Goal: Check status: Check status

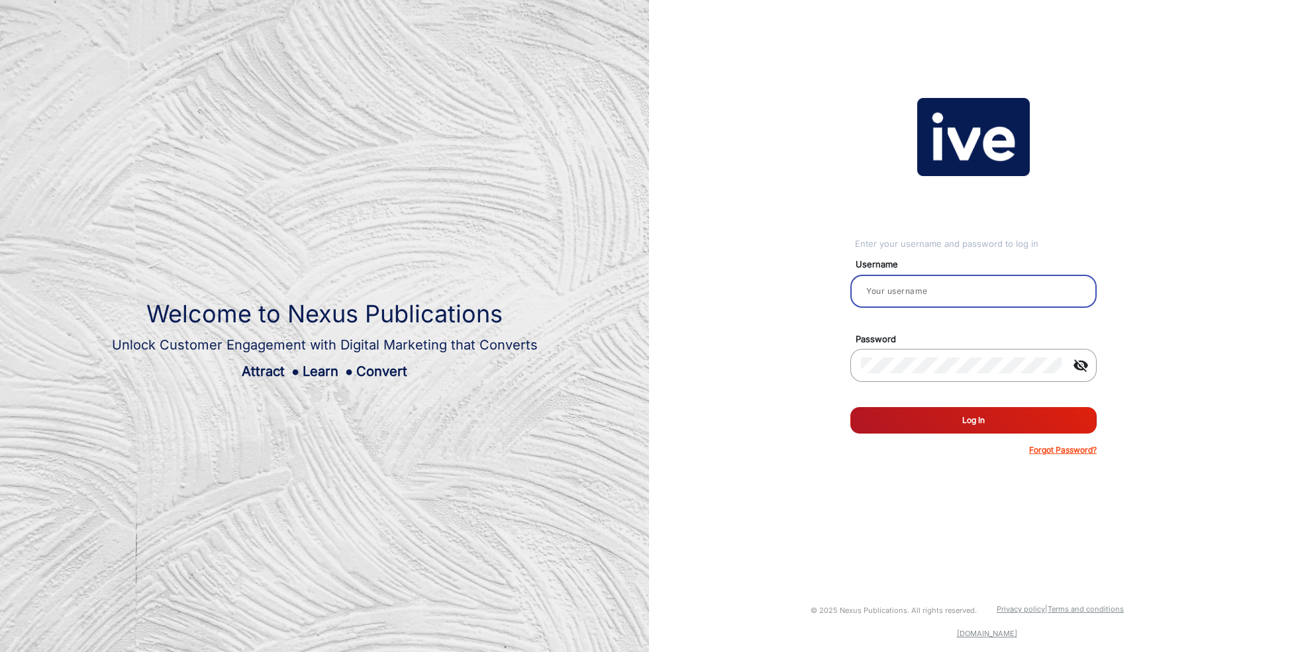
click at [941, 293] on input "email" at bounding box center [973, 291] width 225 height 16
type input "[PERSON_NAME]"
click at [990, 422] on button "Log In" at bounding box center [973, 420] width 246 height 26
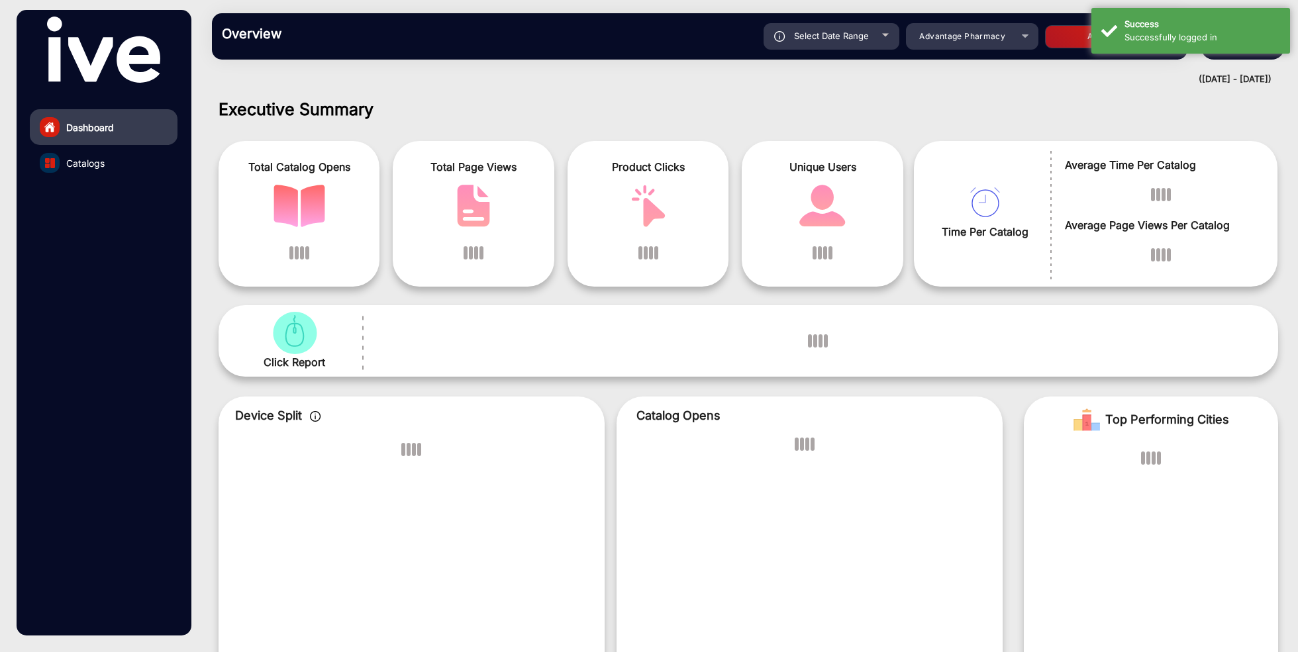
scroll to position [10, 0]
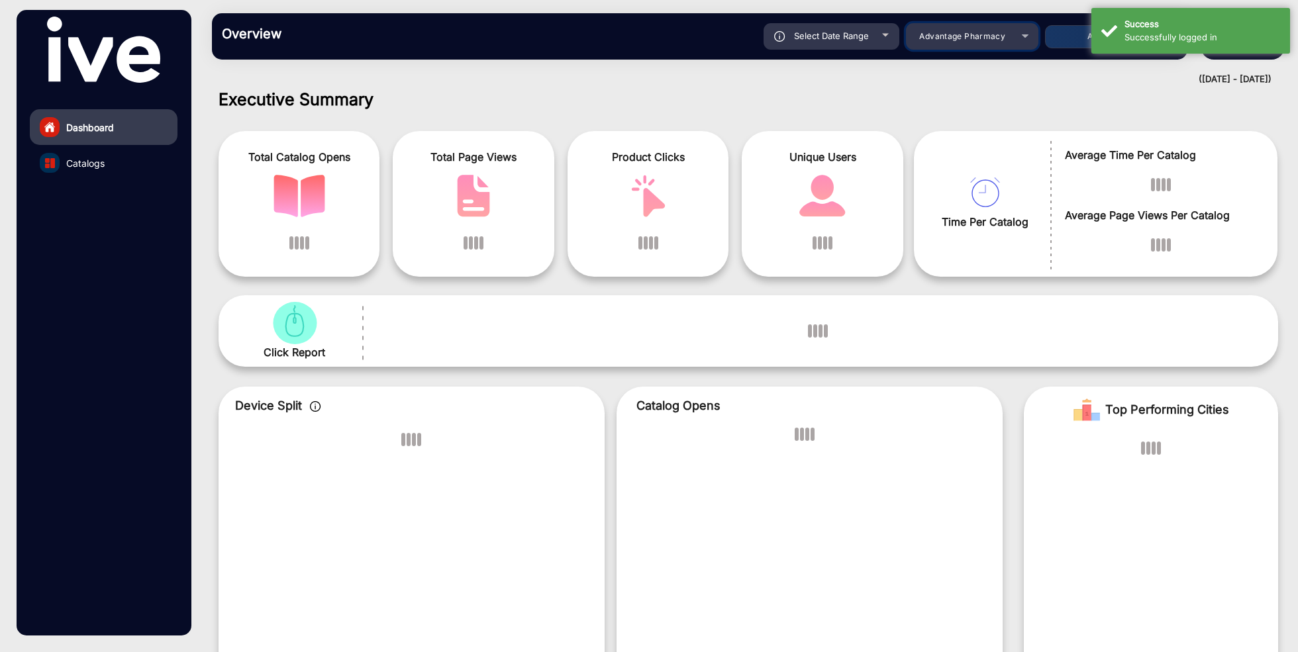
click at [991, 43] on div "Select Date Range [DATE] [DATE] – [DATE] [DATE] Advantage Pharmacy Apply" at bounding box center [747, 36] width 860 height 26
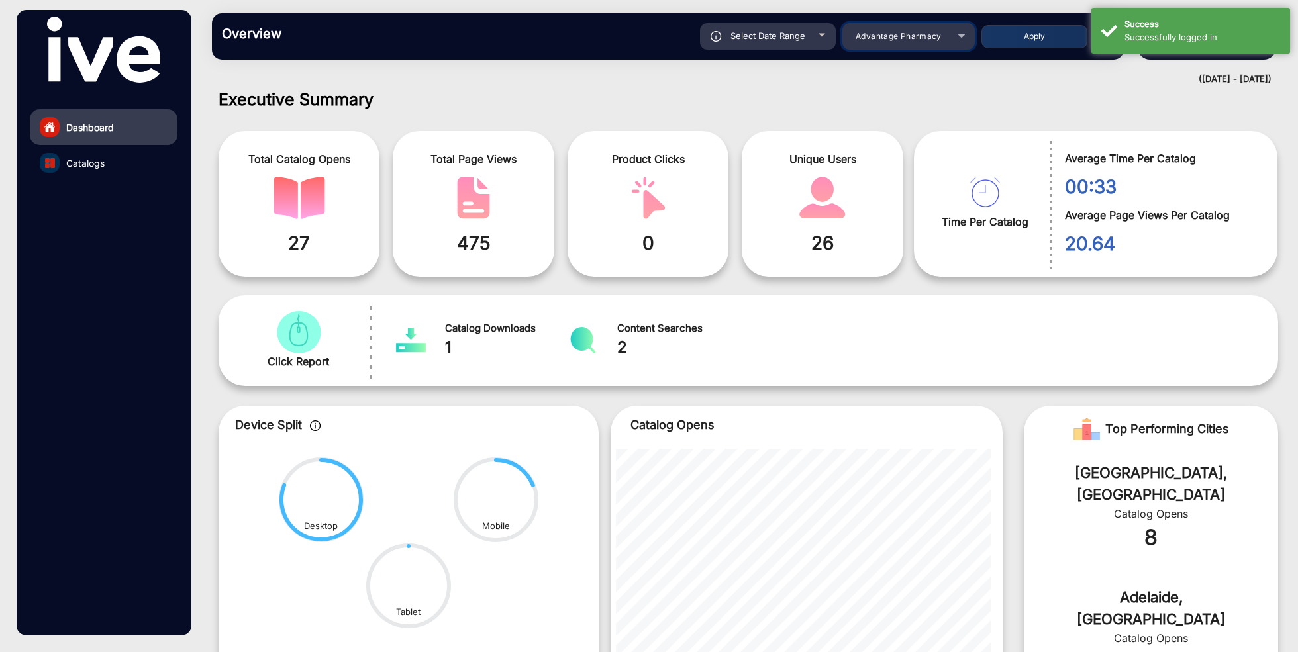
click at [911, 36] on span "Advantage Pharmacy" at bounding box center [899, 36] width 86 height 10
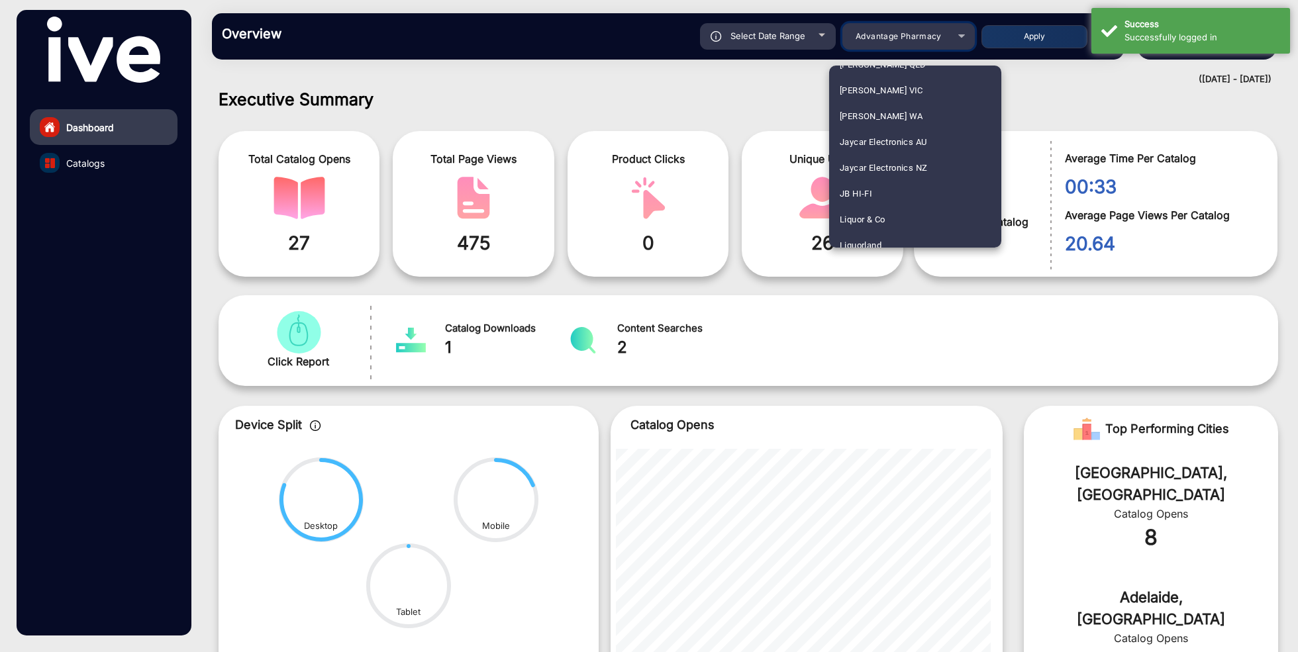
scroll to position [1209, 0]
click at [888, 215] on mat-option "JB HI-FI" at bounding box center [915, 218] width 172 height 26
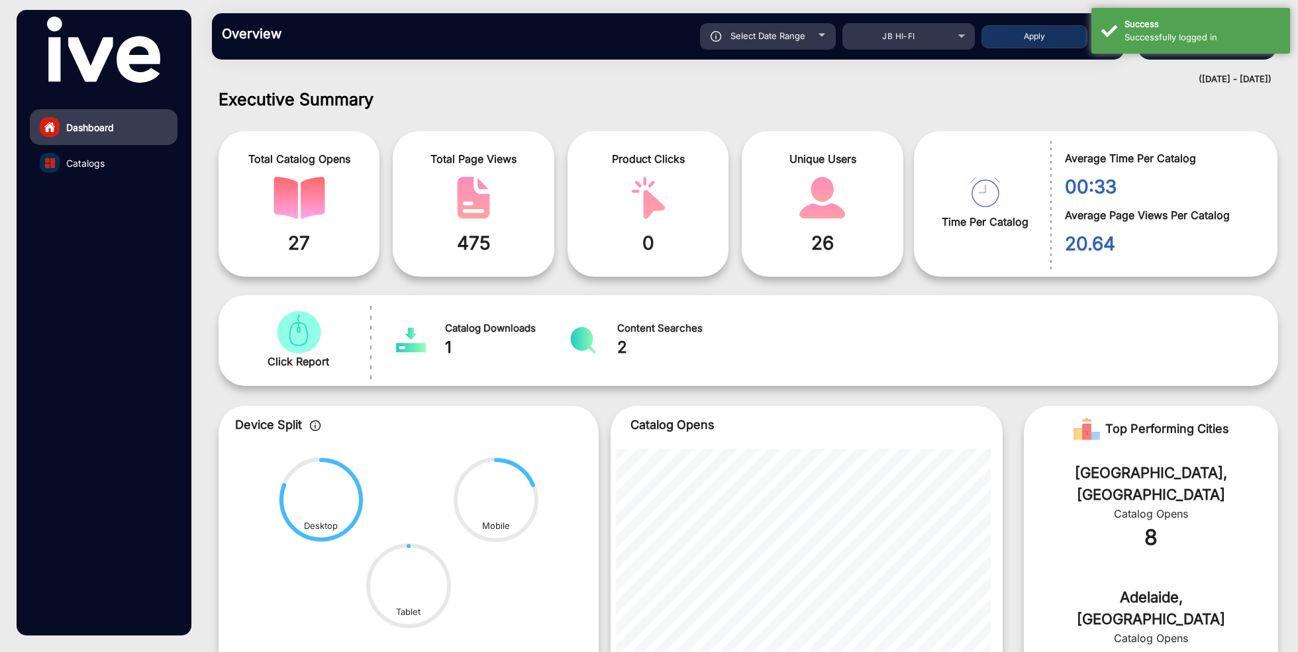
click at [800, 38] on span "Select Date Range" at bounding box center [767, 35] width 75 height 11
type input "[DATE]"
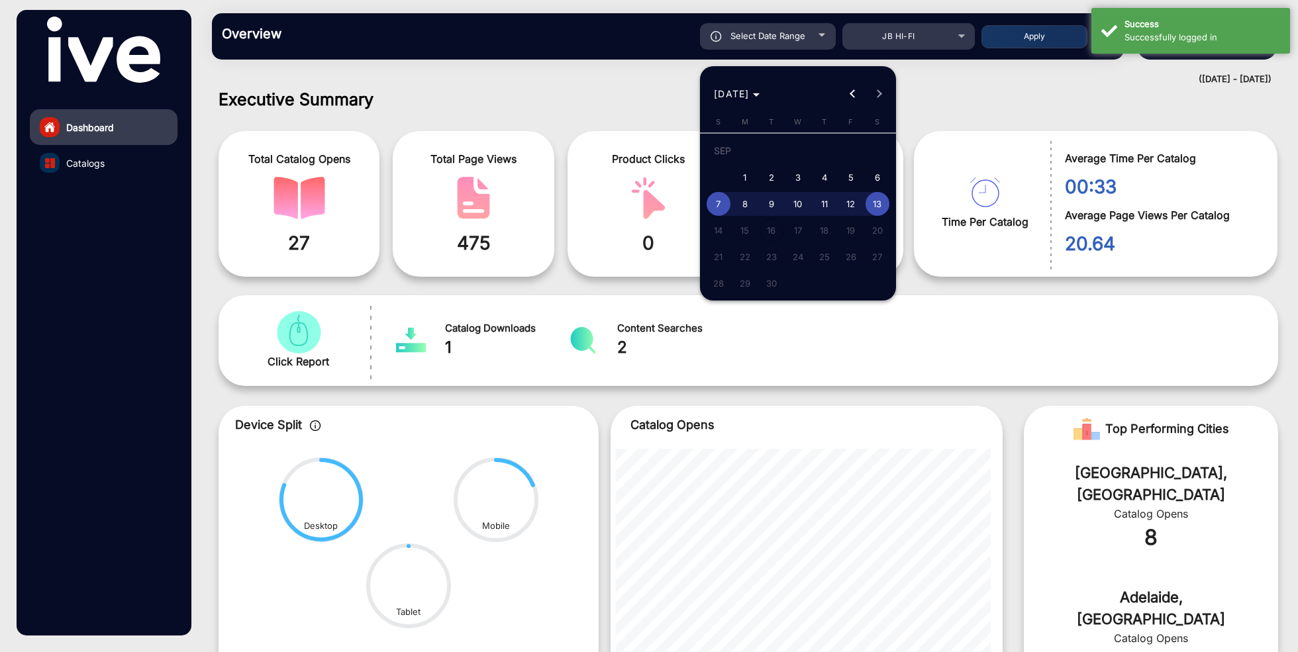
click at [741, 170] on span "1" at bounding box center [745, 178] width 24 height 24
type input "[DATE]"
click at [886, 204] on span "13" at bounding box center [878, 204] width 24 height 24
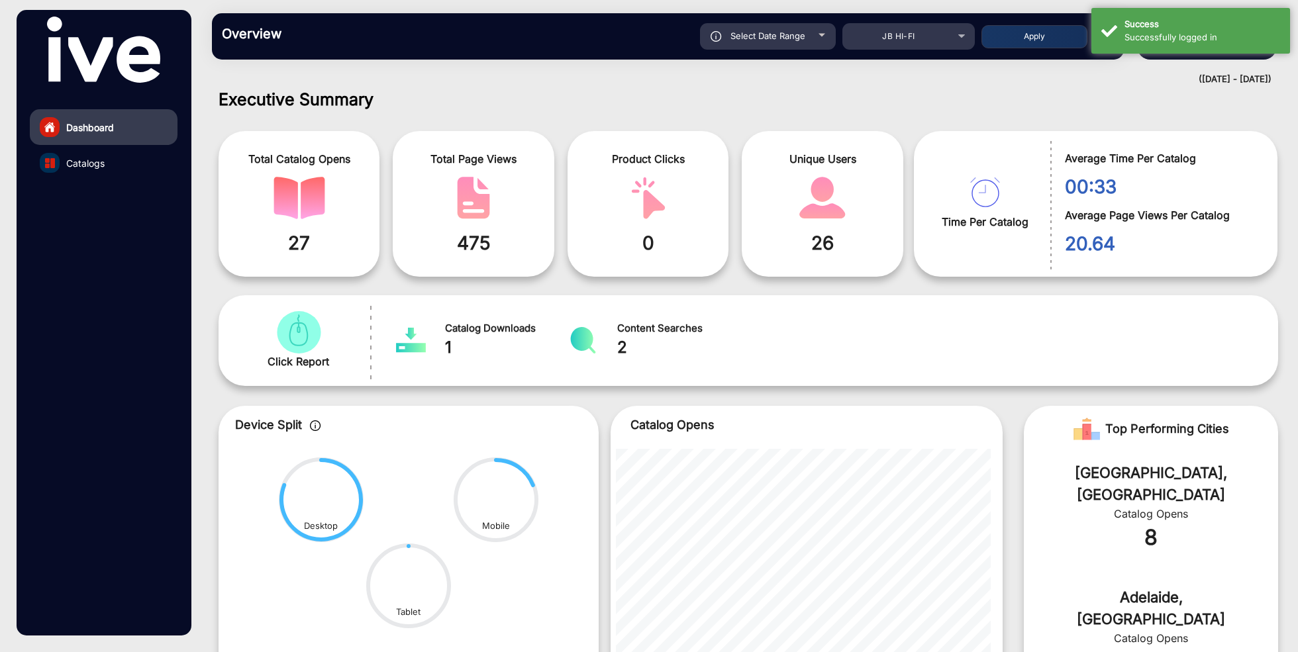
type input "[DATE]"
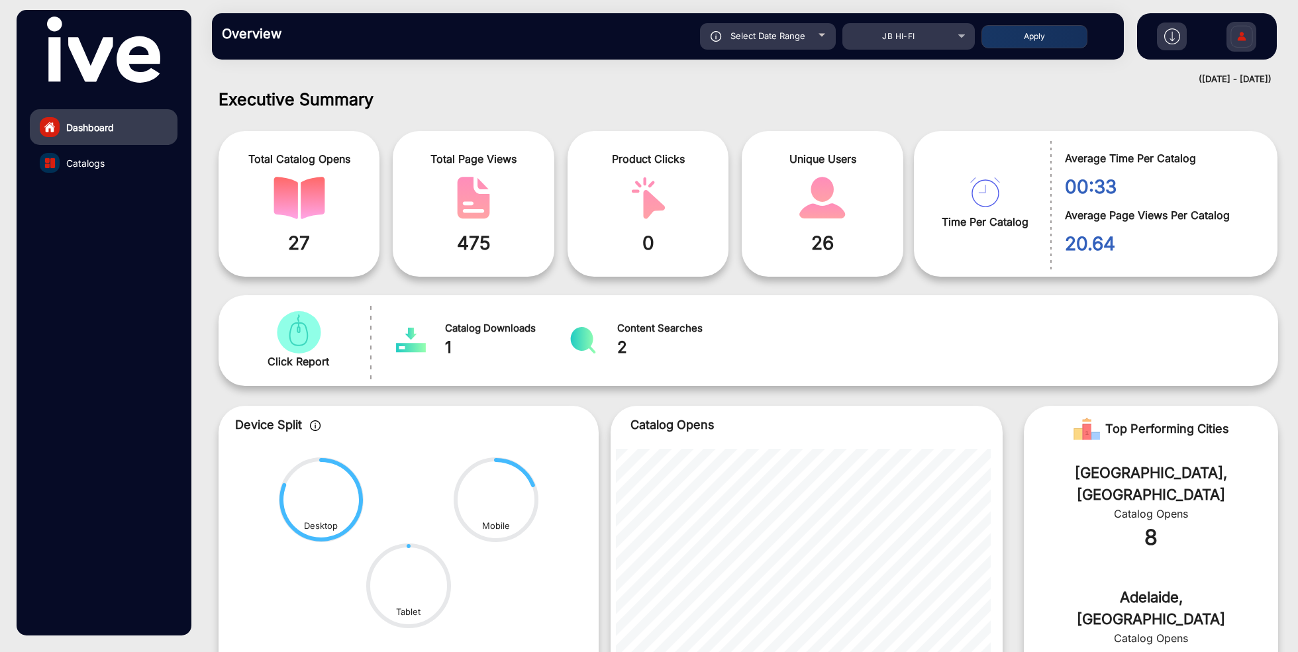
click at [1022, 38] on button "Apply" at bounding box center [1034, 36] width 106 height 23
type input "[DATE]"
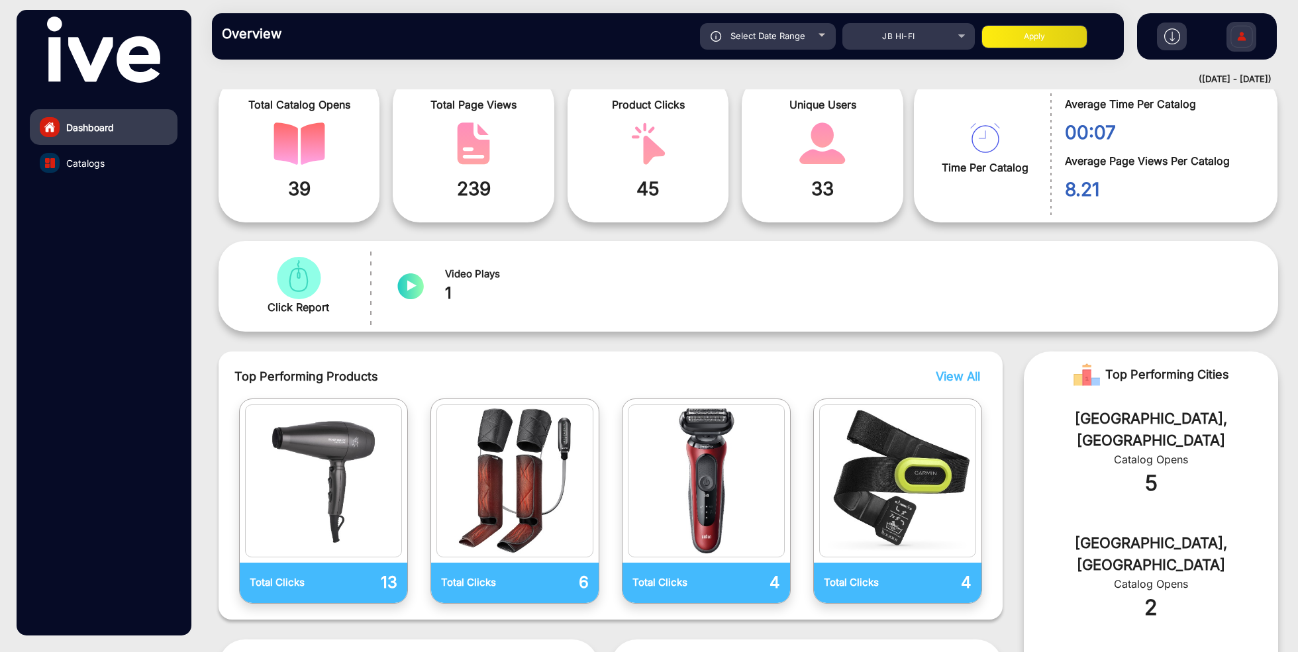
scroll to position [0, 0]
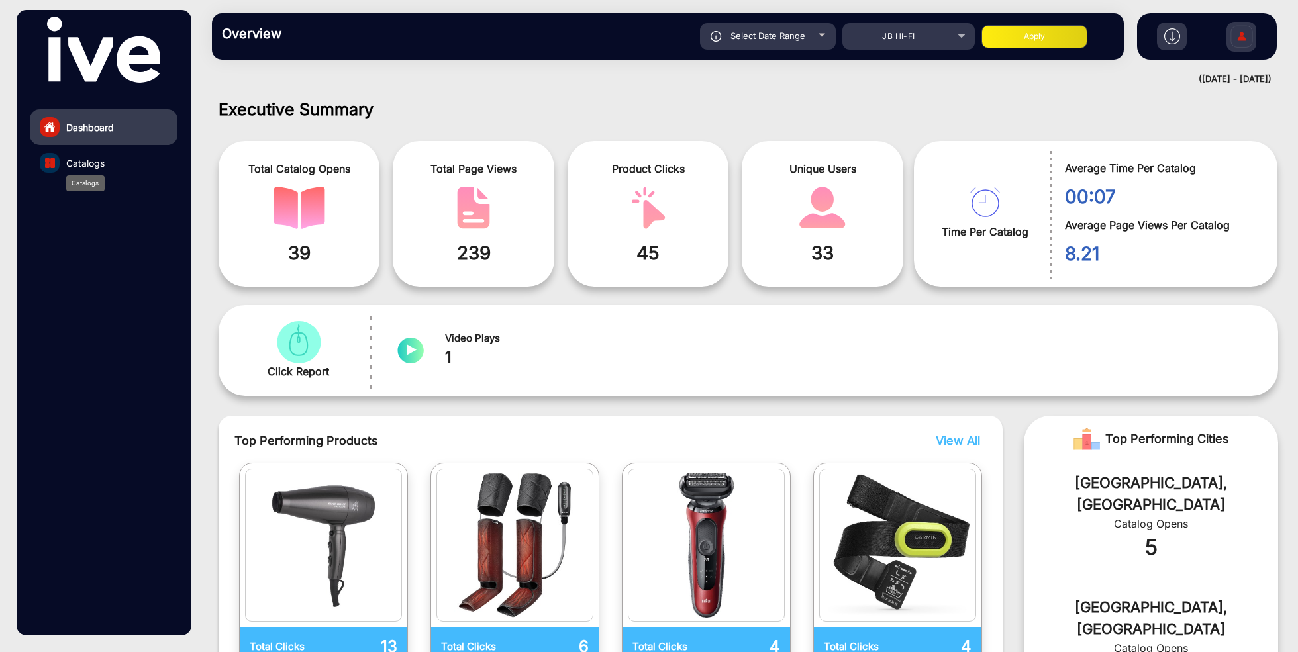
click at [98, 165] on span "Catalogs" at bounding box center [85, 163] width 38 height 14
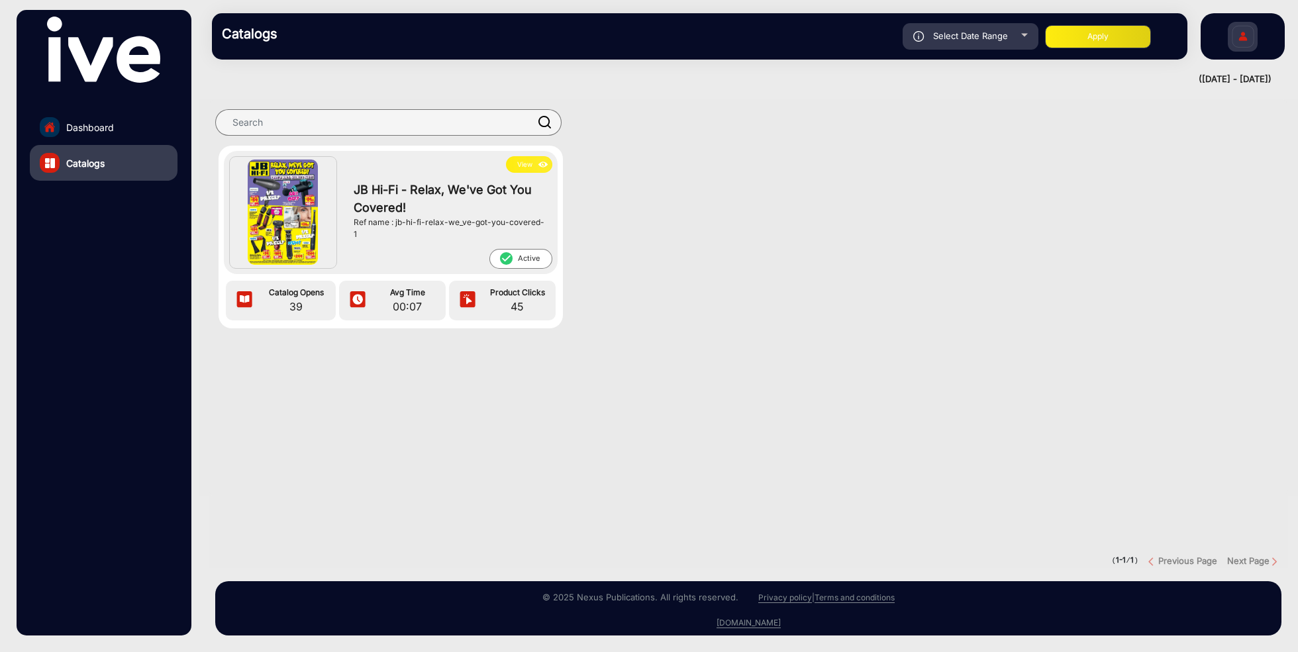
click at [524, 166] on button "View" at bounding box center [529, 164] width 46 height 17
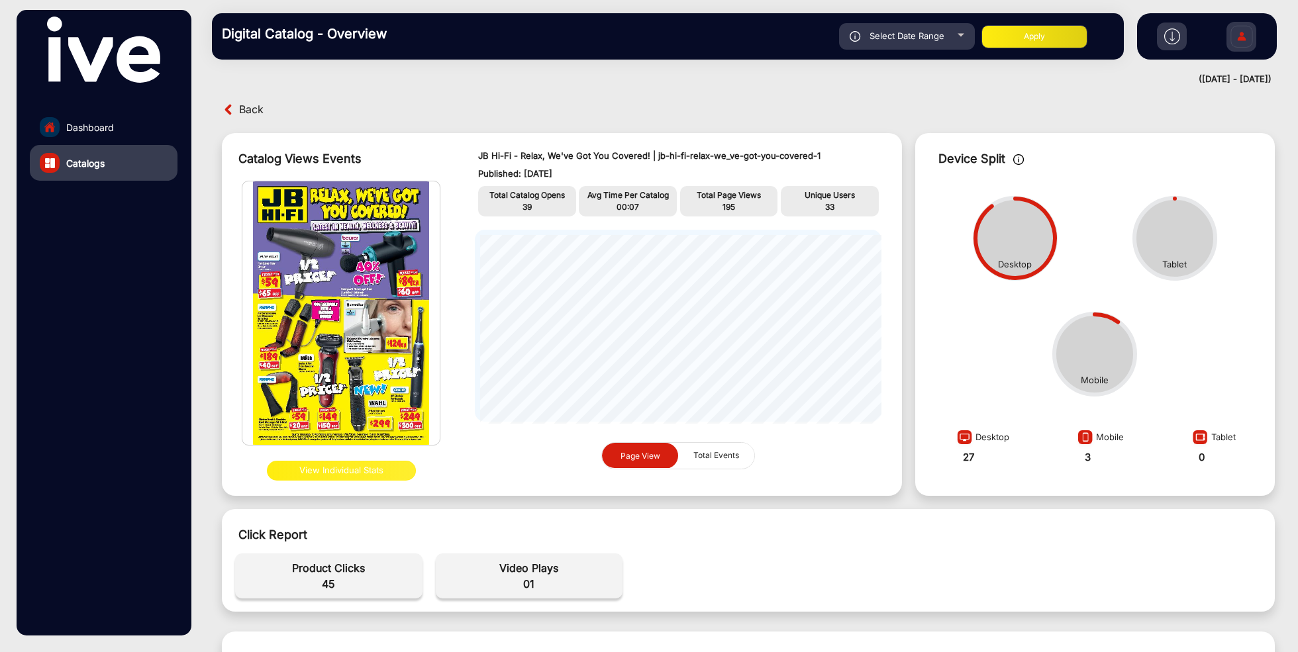
click at [324, 364] on img at bounding box center [340, 313] width 197 height 264
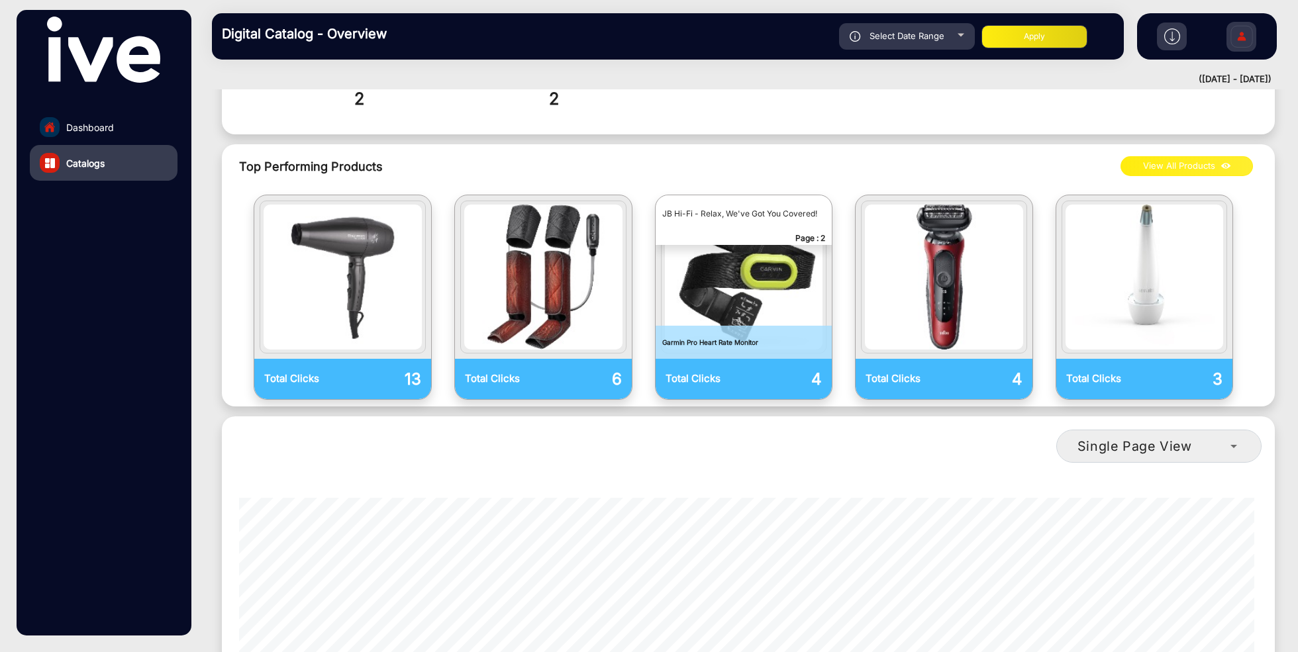
scroll to position [690, 0]
